Goal: Task Accomplishment & Management: Complete application form

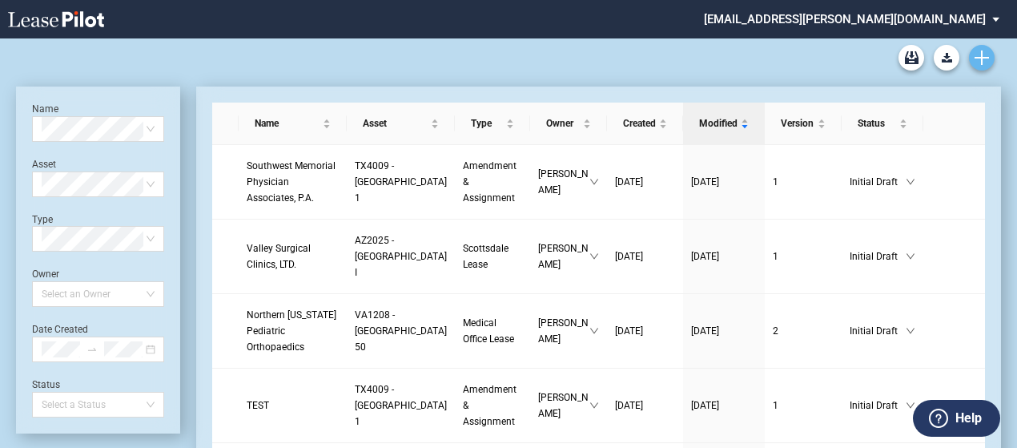
click at [988, 60] on icon "Create new document" at bounding box center [982, 57] width 14 height 14
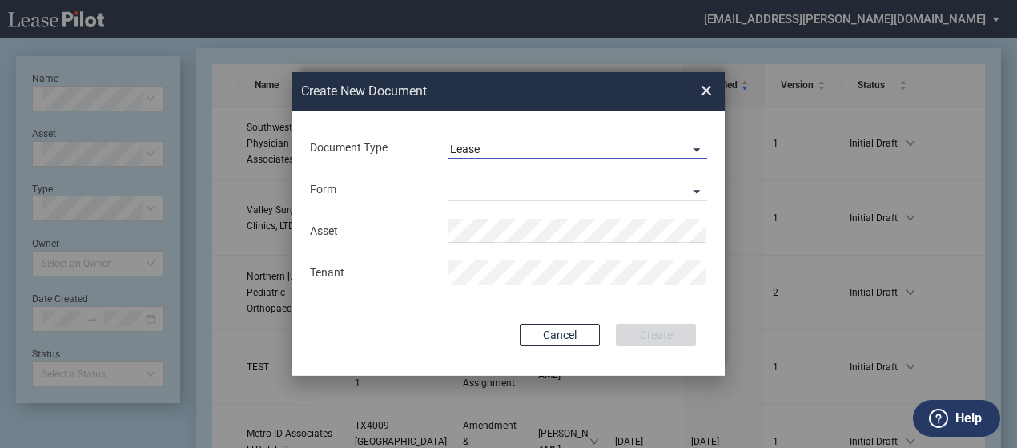
click at [572, 152] on span "Lease" at bounding box center [565, 150] width 230 height 16
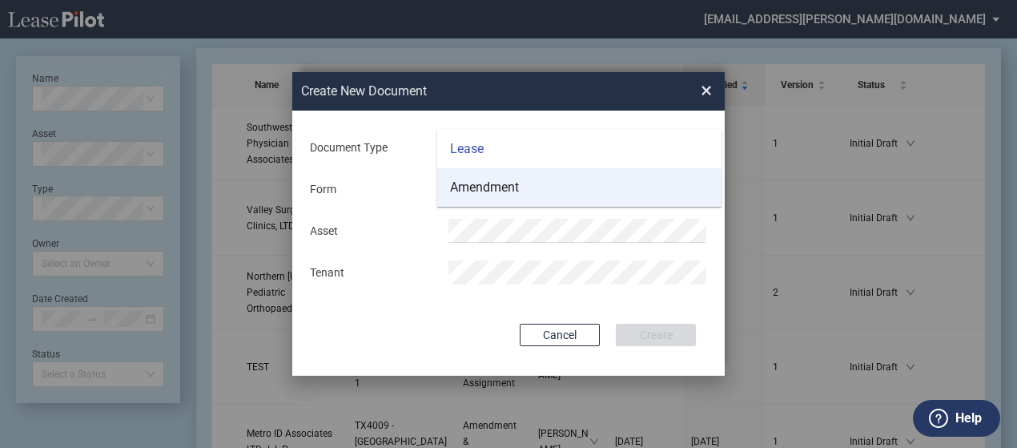
click at [572, 192] on md-option "Amendment" at bounding box center [579, 187] width 284 height 38
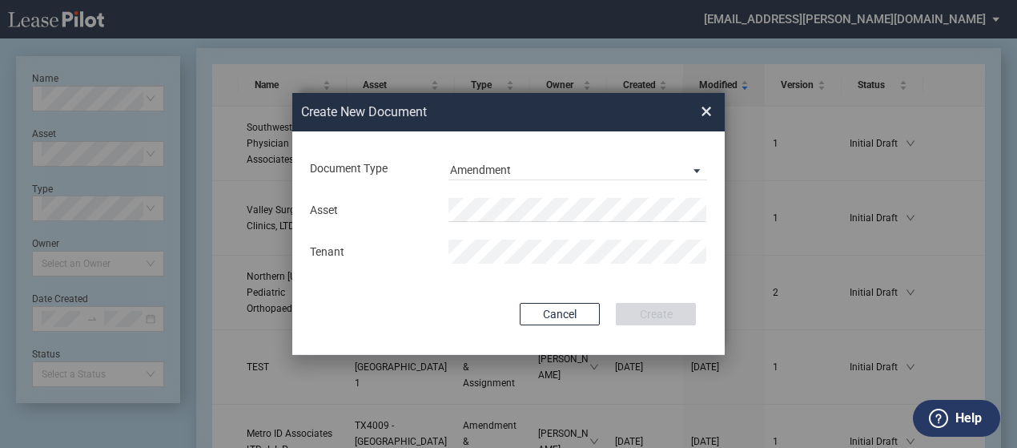
click at [535, 195] on div "Asset Tenant" at bounding box center [508, 230] width 400 height 83
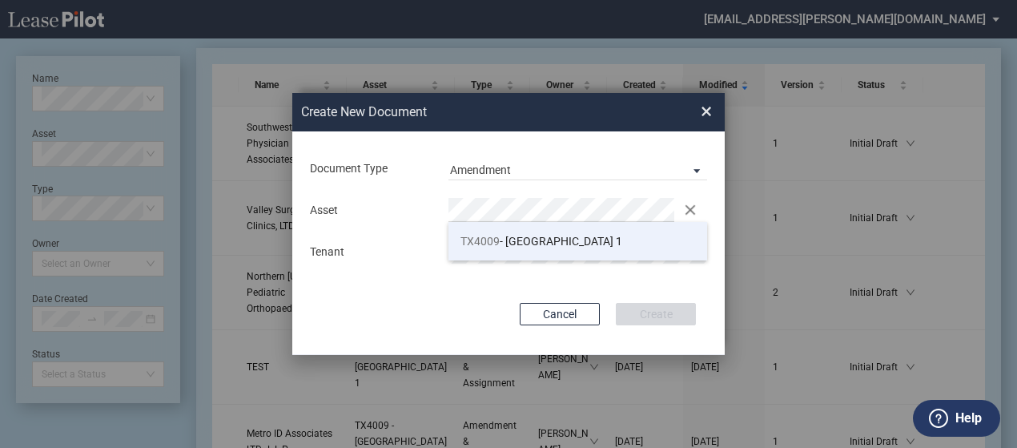
click at [551, 239] on span "TX4009 - Southwest Plaza 1" at bounding box center [541, 241] width 162 height 13
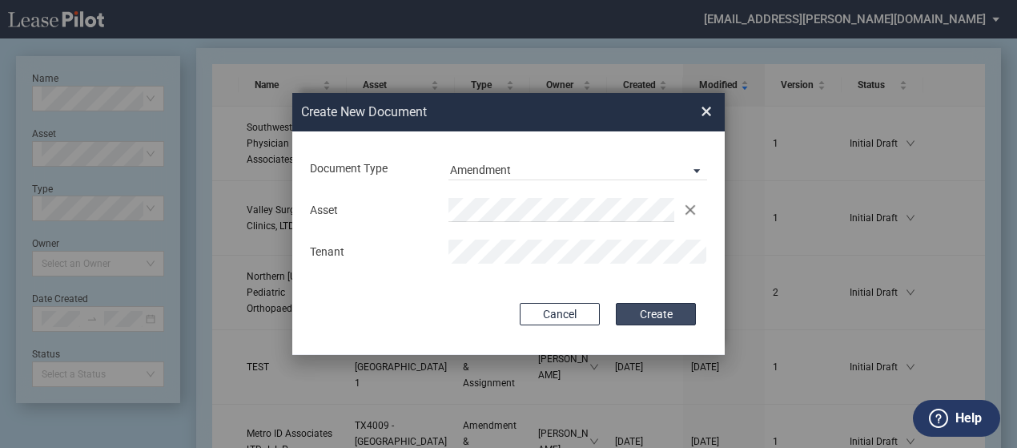
click at [661, 315] on button "Create" at bounding box center [656, 314] width 80 height 22
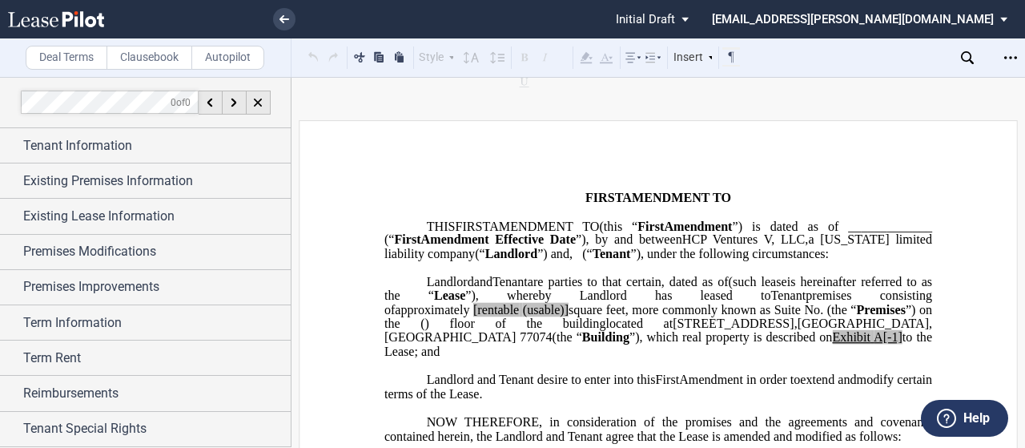
scroll to position [9, 0]
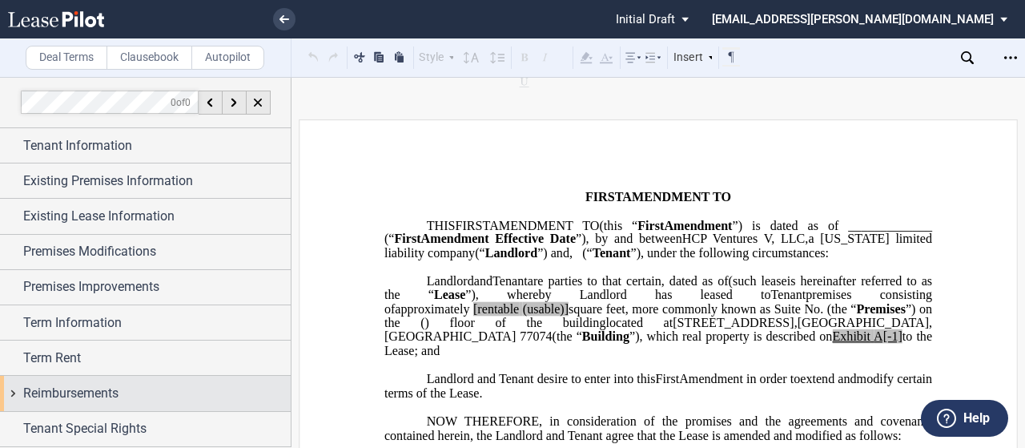
click at [13, 385] on div "Reimbursements" at bounding box center [145, 393] width 291 height 34
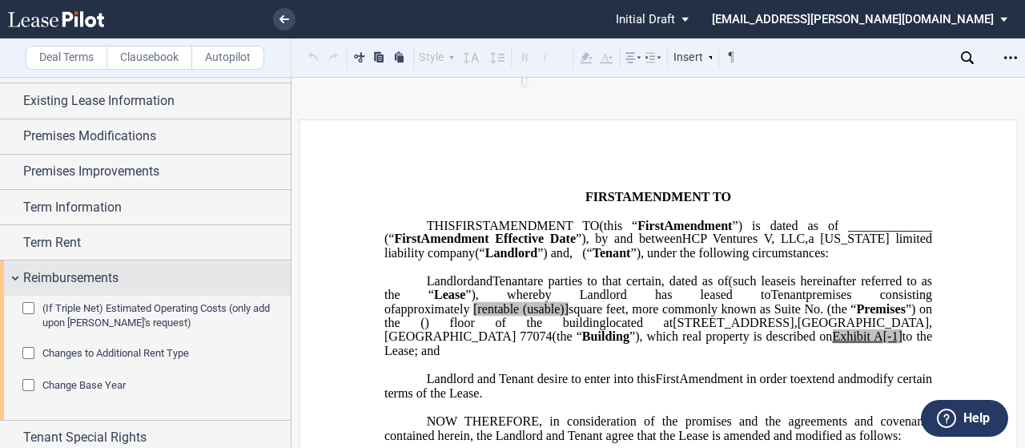
scroll to position [188, 0]
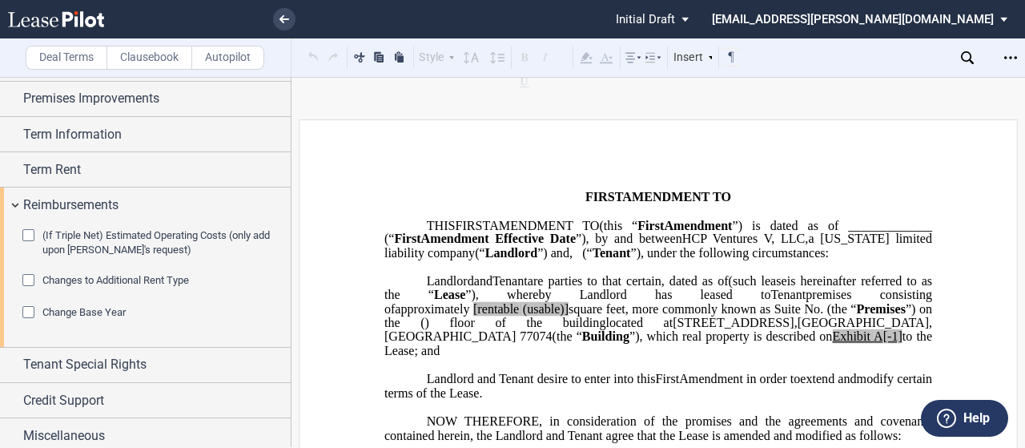
click at [28, 274] on div "Changes to Additional Rent Type" at bounding box center [30, 282] width 16 height 16
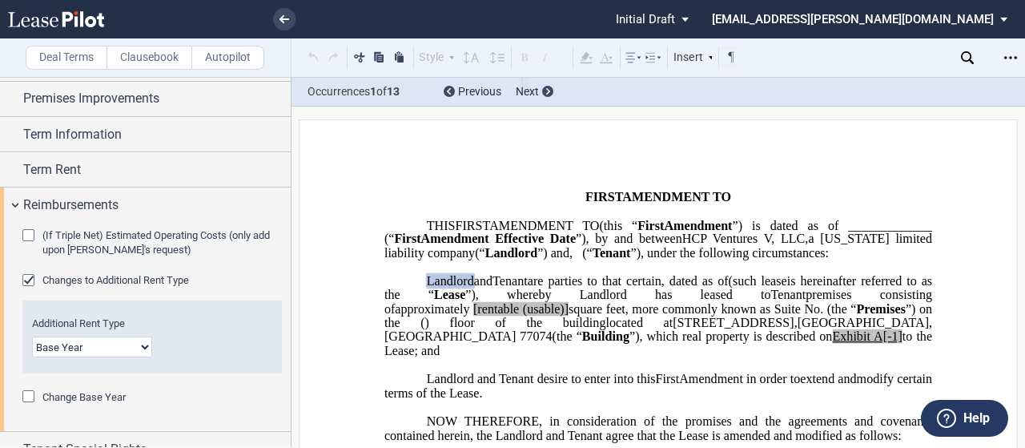
click at [69, 340] on select "Base Year Triple Net" at bounding box center [92, 346] width 120 height 21
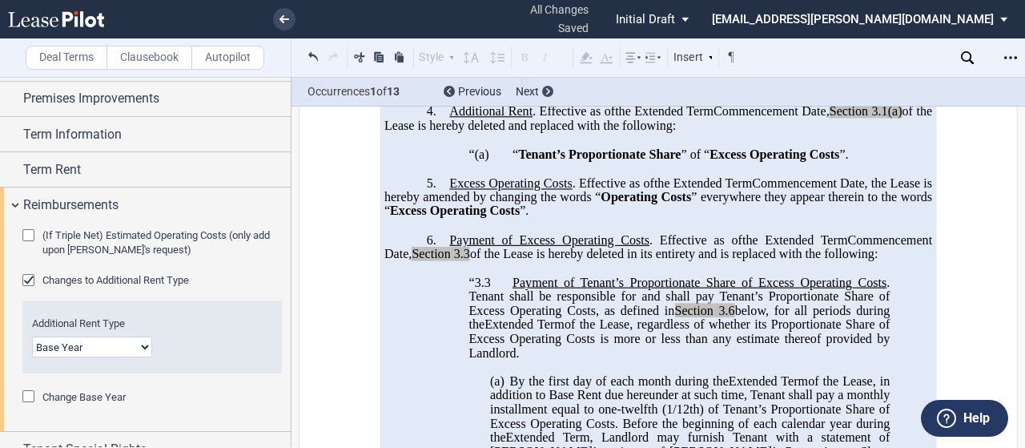
scroll to position [797, 0]
click at [143, 340] on select "Base Year Triple Net" at bounding box center [92, 346] width 120 height 21
click at [32, 336] on select "Base Year Triple Net" at bounding box center [92, 346] width 120 height 21
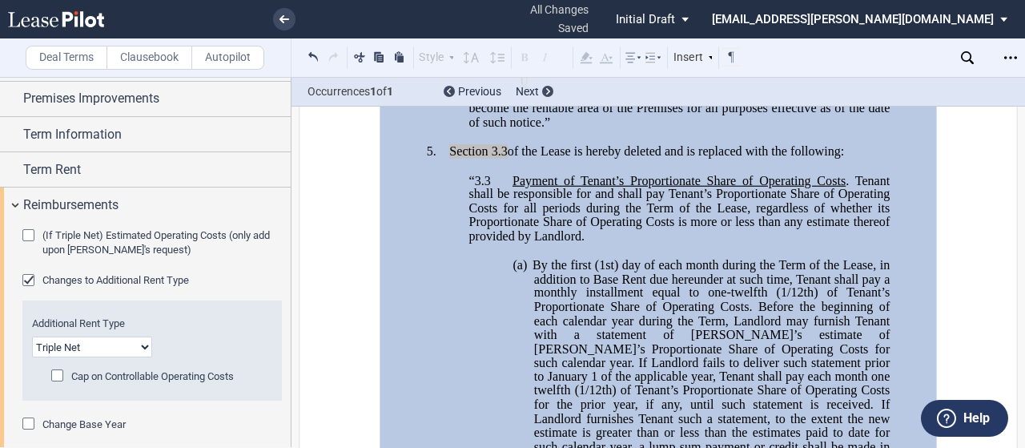
scroll to position [1333, 0]
click at [115, 347] on select "Base Year Triple Net" at bounding box center [92, 346] width 120 height 21
click at [32, 336] on select "Base Year Triple Net" at bounding box center [92, 346] width 120 height 21
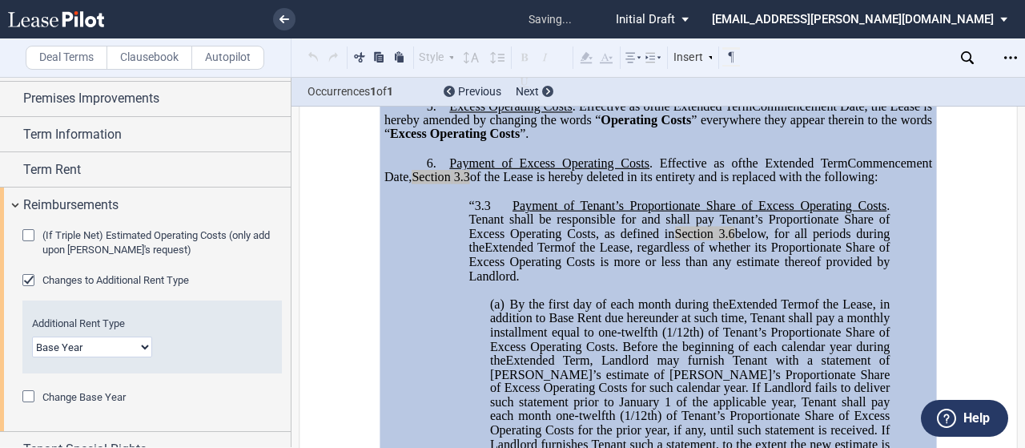
scroll to position [824, 0]
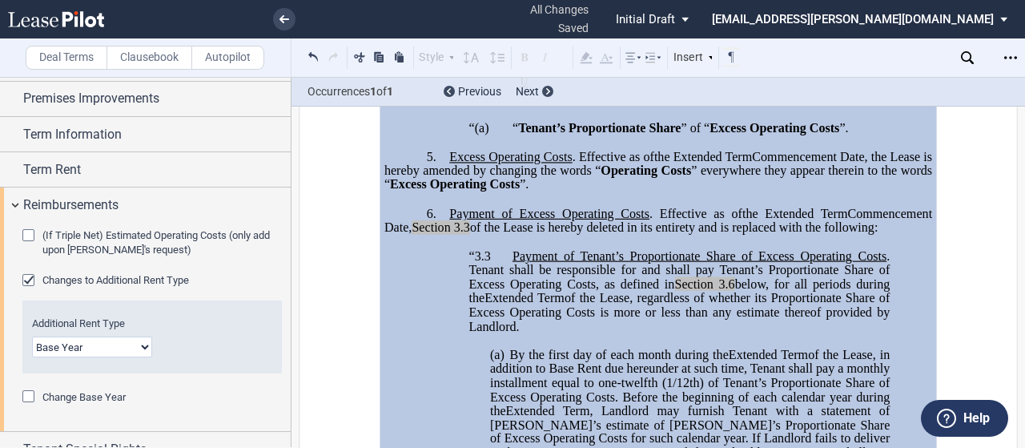
click at [144, 337] on select "Base Year Triple Net" at bounding box center [92, 346] width 120 height 21
click at [32, 336] on select "Base Year Triple Net" at bounding box center [92, 346] width 120 height 21
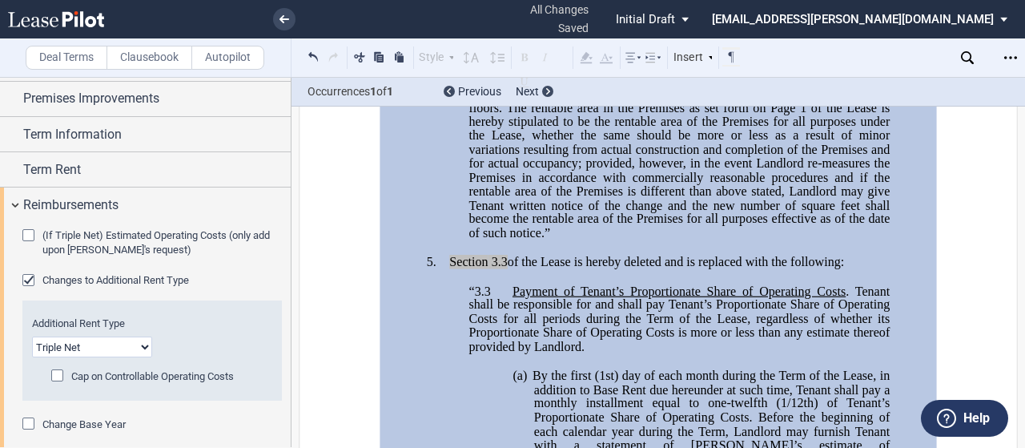
scroll to position [1268, 0]
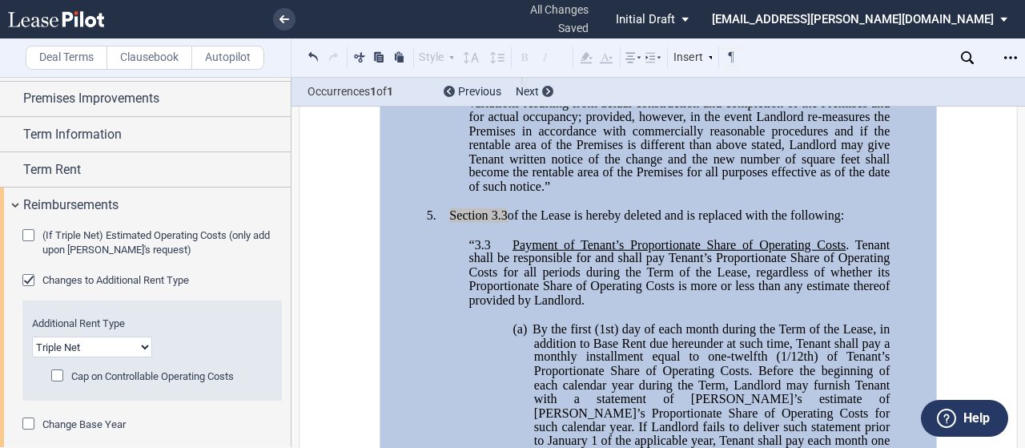
click at [128, 344] on select "Base Year Triple Net" at bounding box center [92, 346] width 120 height 21
click at [32, 336] on select "Base Year Triple Net" at bounding box center [92, 346] width 120 height 21
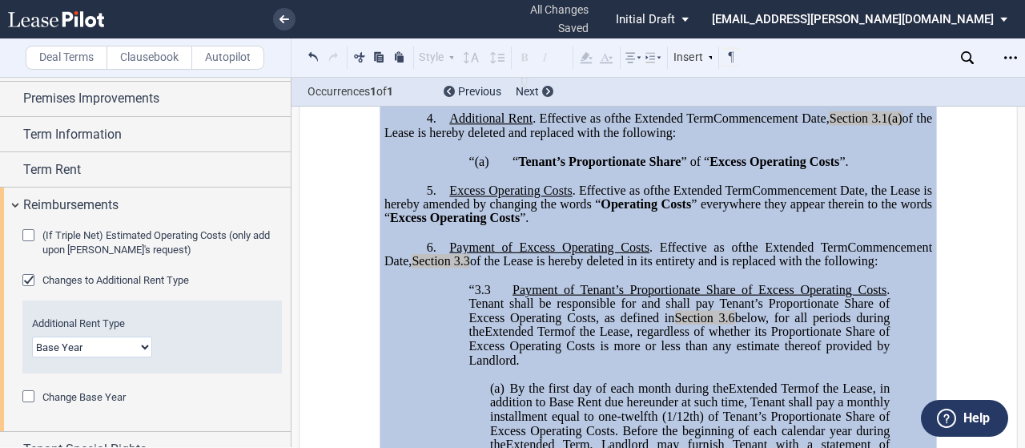
scroll to position [794, 0]
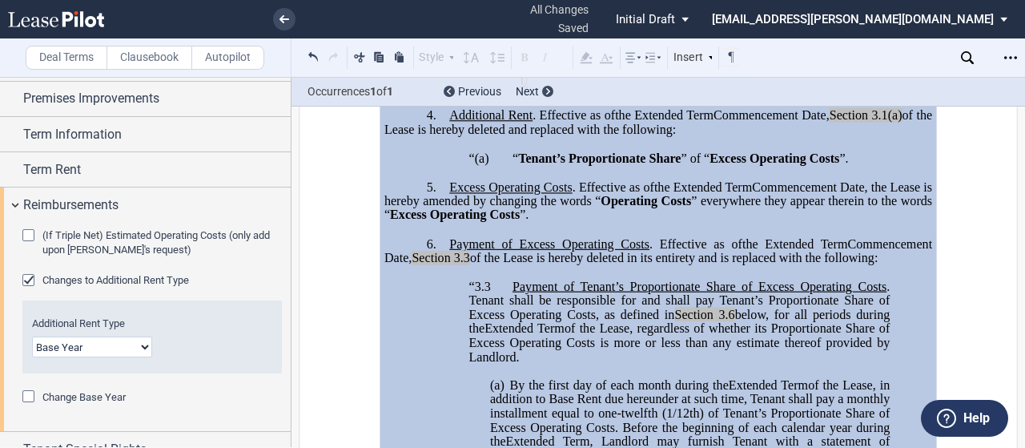
click at [124, 336] on select "Base Year Triple Net" at bounding box center [92, 346] width 120 height 21
select select "triple net"
click at [32, 336] on select "Base Year Triple Net" at bounding box center [92, 346] width 120 height 21
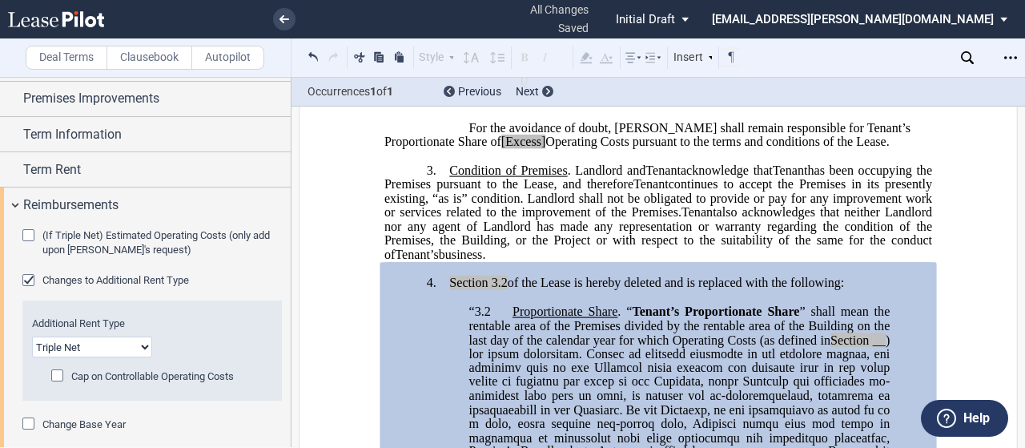
scroll to position [795, 0]
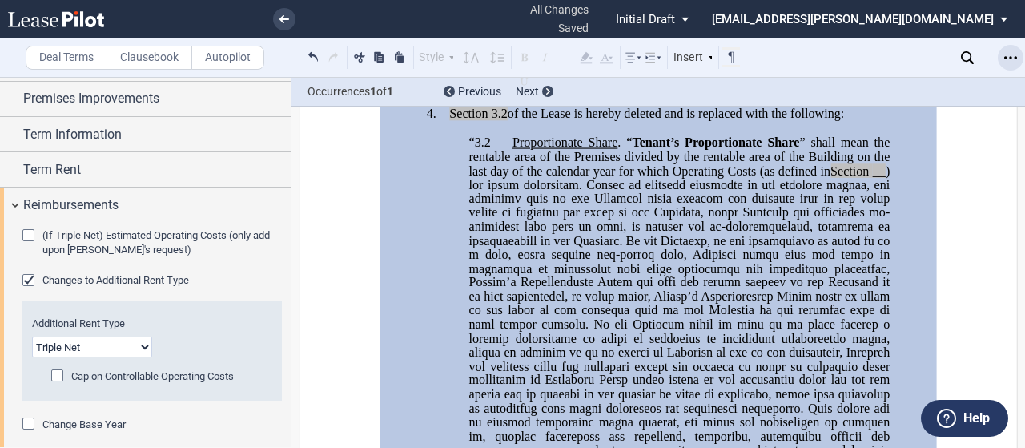
click at [1006, 63] on icon "Open Lease options menu" at bounding box center [1010, 57] width 13 height 13
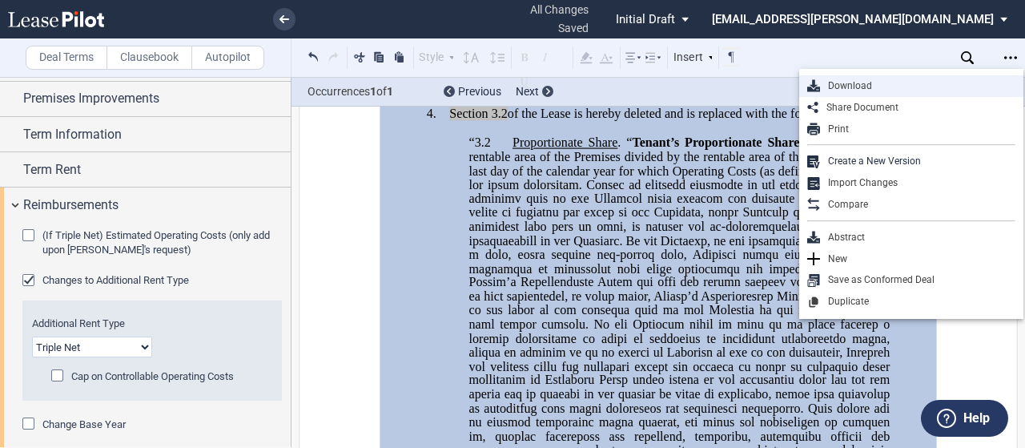
click at [854, 80] on div "Download" at bounding box center [917, 86] width 195 height 14
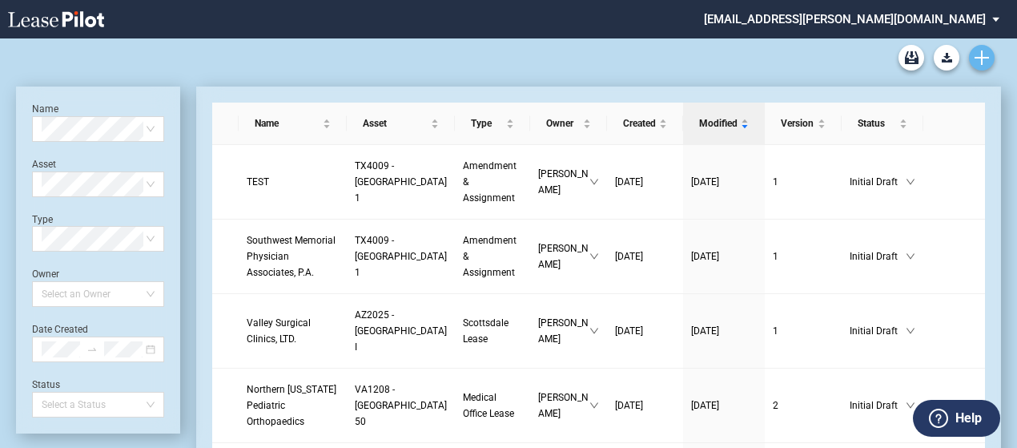
click at [986, 63] on icon "Create new document" at bounding box center [982, 57] width 14 height 14
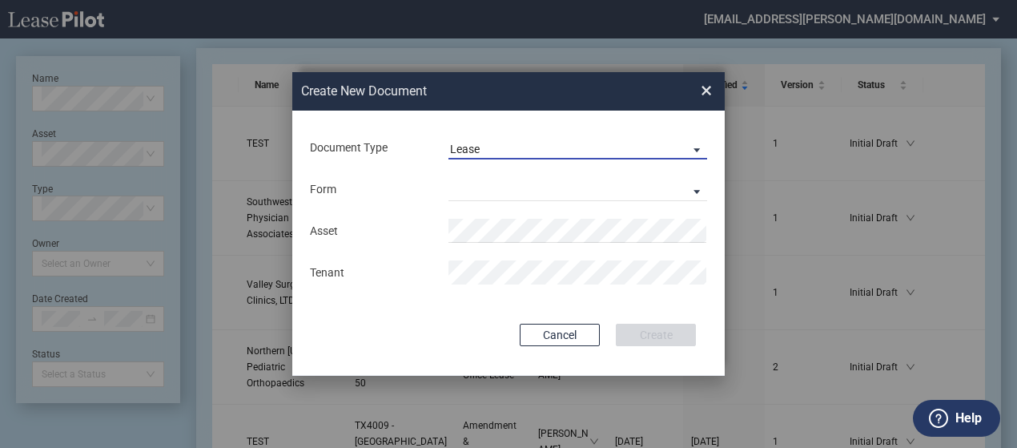
click at [617, 151] on span "Lease" at bounding box center [565, 150] width 230 height 16
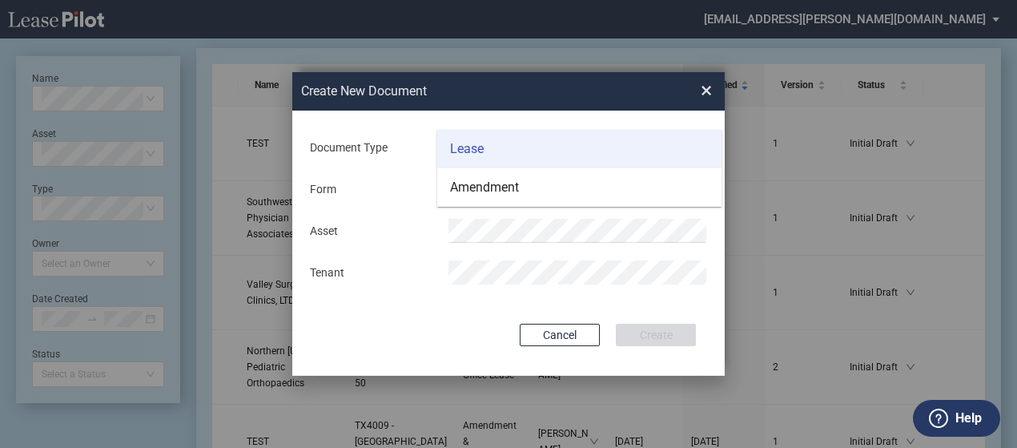
click at [609, 156] on md-option "Lease" at bounding box center [579, 149] width 284 height 38
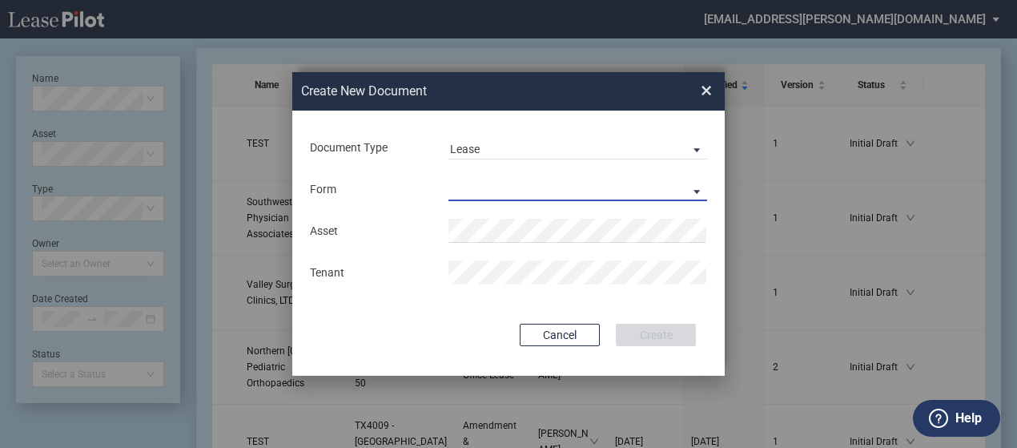
click at [609, 195] on md-select "Medical Office Lease Scottsdale Lease Louisville Lease 1370 Medical Place Lease…" at bounding box center [577, 189] width 259 height 24
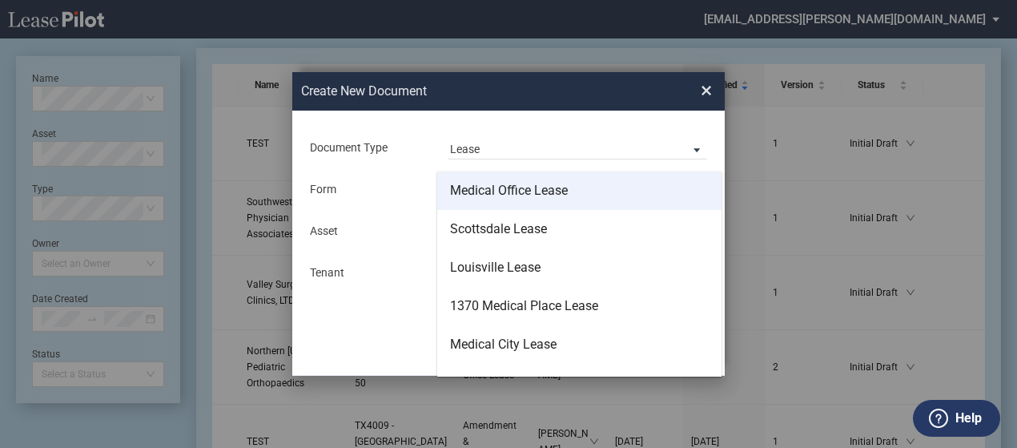
click at [605, 198] on md-option "Medical Office Lease" at bounding box center [579, 190] width 284 height 38
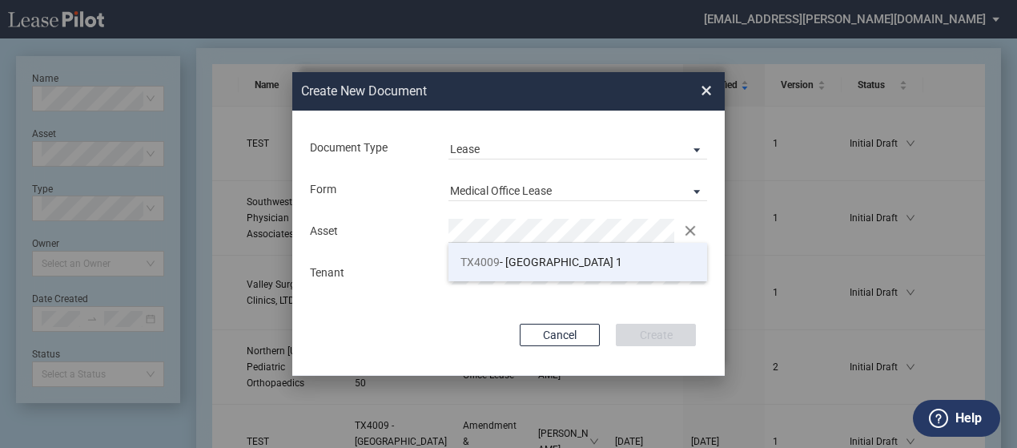
click at [517, 270] on li "TX4009 - Southwest Plaza 1" at bounding box center [577, 262] width 259 height 38
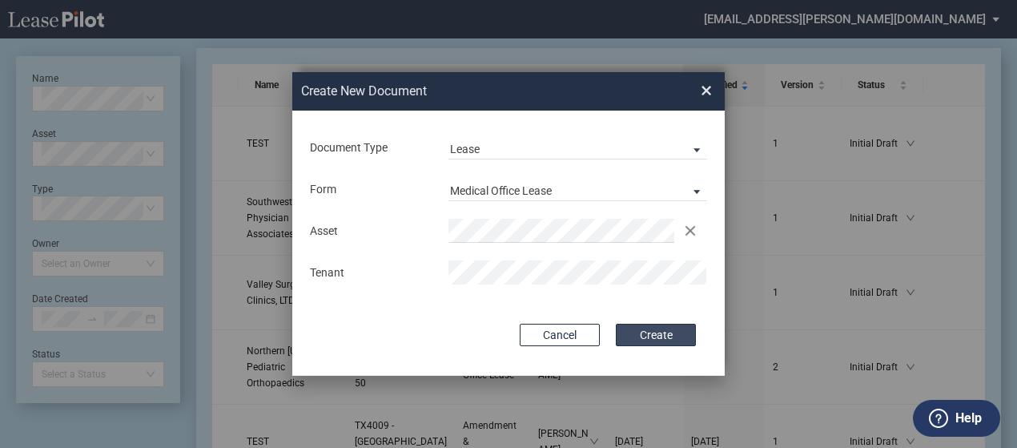
click at [636, 330] on button "Create" at bounding box center [656, 335] width 80 height 22
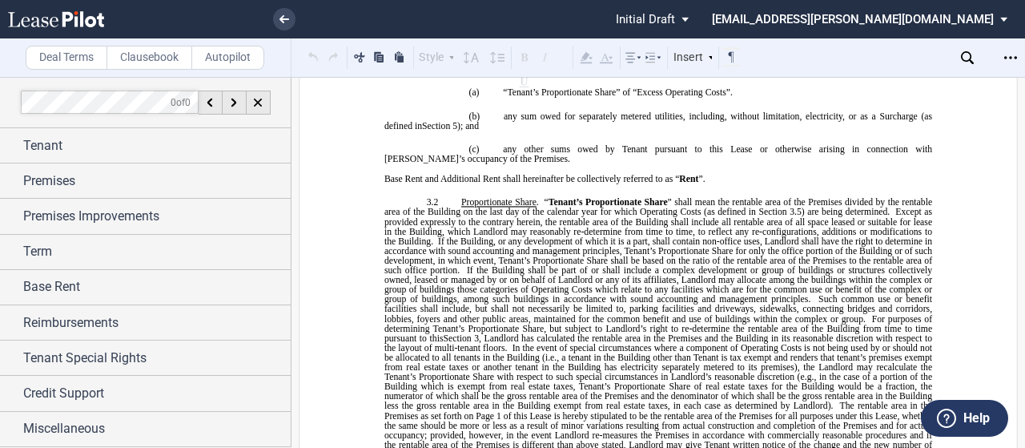
scroll to position [1616, 0]
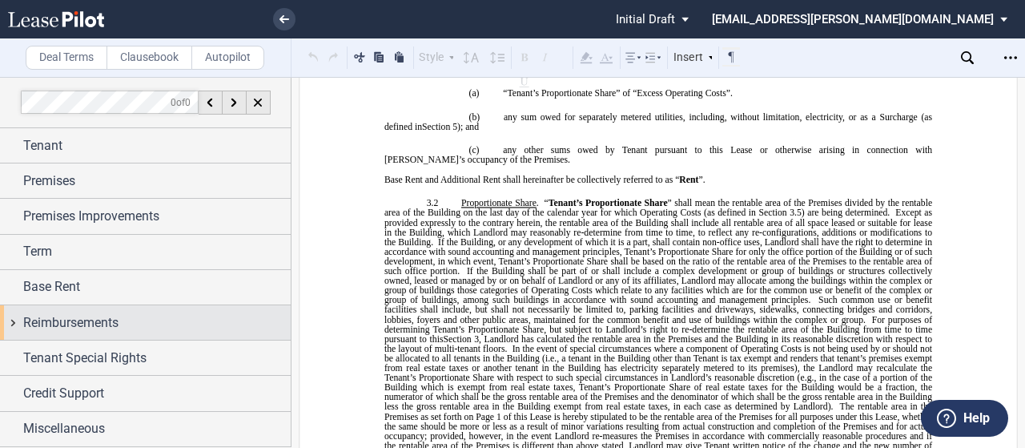
click at [149, 321] on div "Reimbursements" at bounding box center [156, 322] width 267 height 19
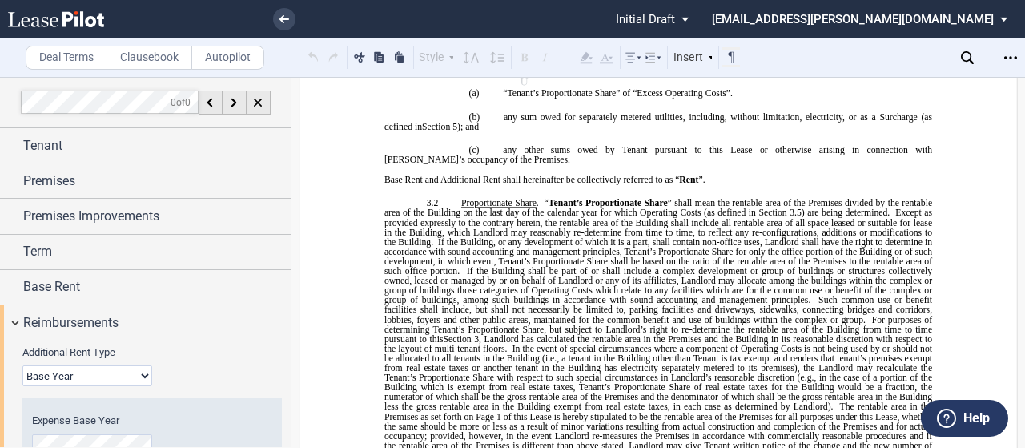
click at [132, 380] on select "Base Year Triple Net" at bounding box center [87, 375] width 130 height 21
click at [22, 365] on select "Base Year Triple Net" at bounding box center [87, 375] width 130 height 21
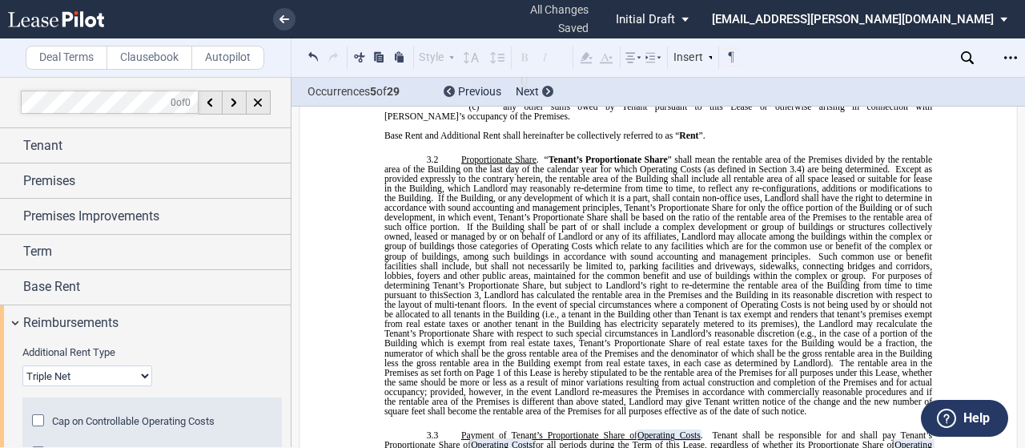
scroll to position [1680, 0]
click at [69, 371] on select "Base Year Triple Net" at bounding box center [87, 375] width 130 height 21
click at [22, 365] on select "Base Year Triple Net" at bounding box center [87, 375] width 130 height 21
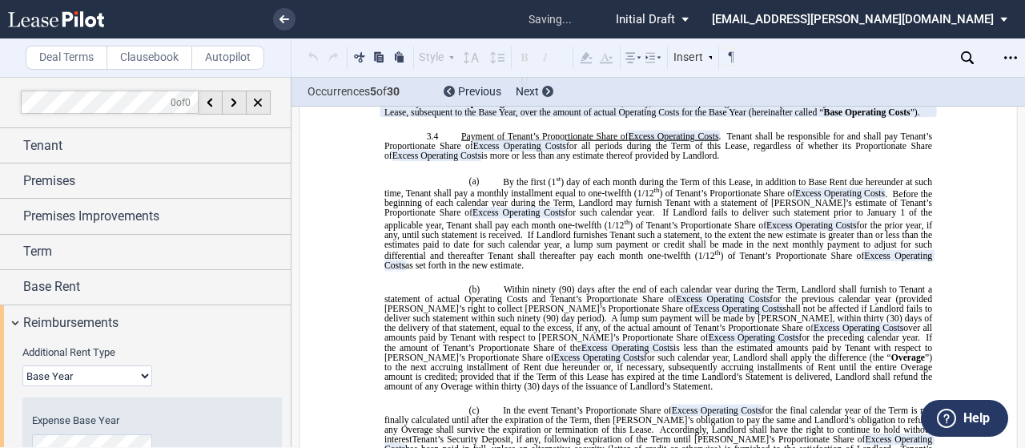
scroll to position [2033, 0]
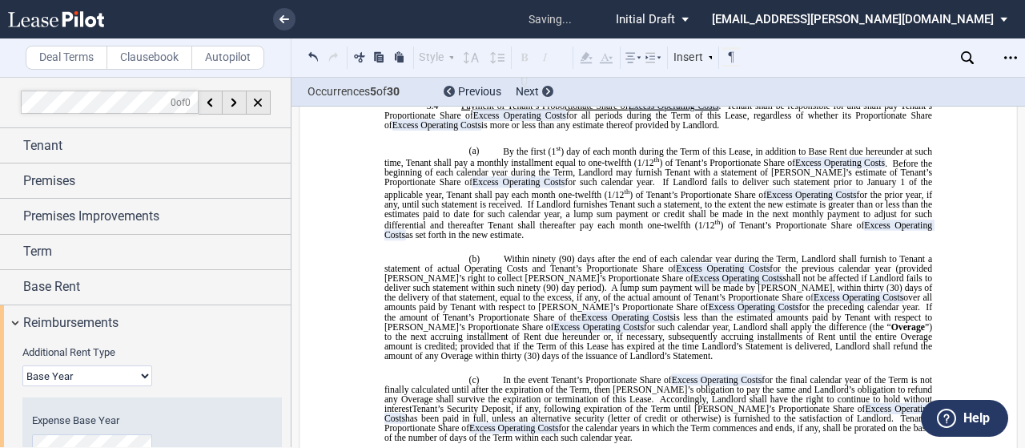
click at [139, 369] on select "Base Year Triple Net" at bounding box center [87, 375] width 130 height 21
select select "triple net"
click at [22, 365] on select "Base Year Triple Net" at bounding box center [87, 375] width 130 height 21
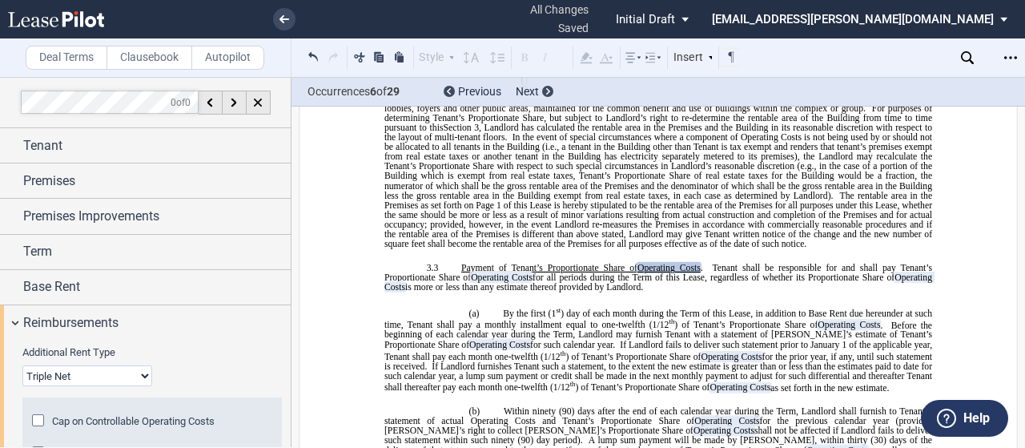
scroll to position [1848, 0]
